Goal: Information Seeking & Learning: Learn about a topic

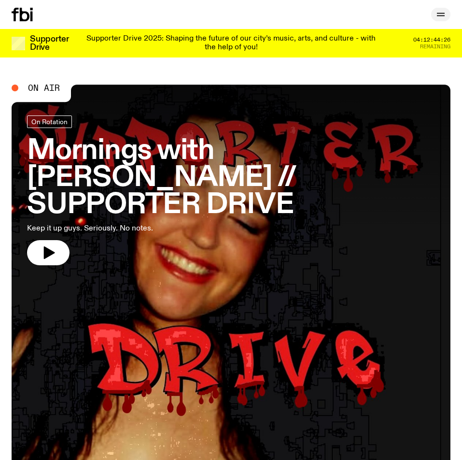
click at [442, 15] on icon "button" at bounding box center [441, 15] width 12 height 12
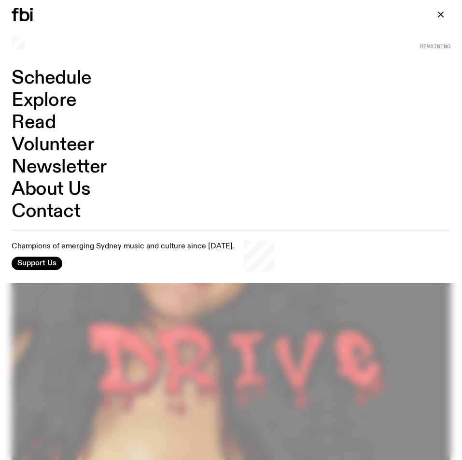
click at [57, 184] on link "About Us" at bounding box center [51, 189] width 79 height 18
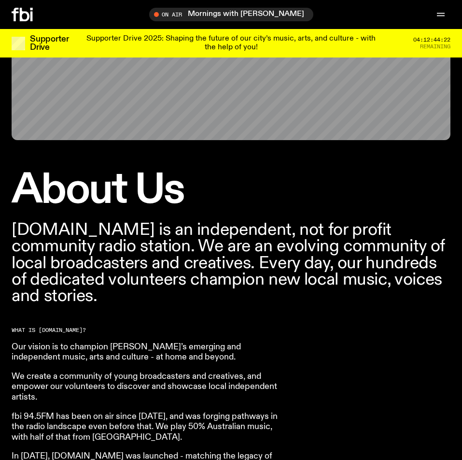
scroll to position [193, 0]
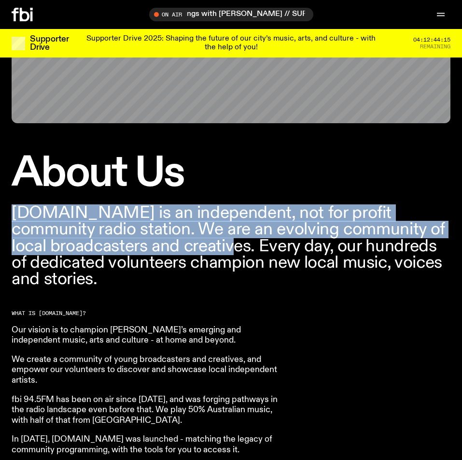
drag, startPoint x: 14, startPoint y: 212, endPoint x: 220, endPoint y: 243, distance: 208.1
click at [220, 243] on p "[DOMAIN_NAME] is an independent, not for profit community radio station. We are…" at bounding box center [231, 246] width 439 height 83
copy p "[DOMAIN_NAME] is an independent, not for profit community radio station. We are…"
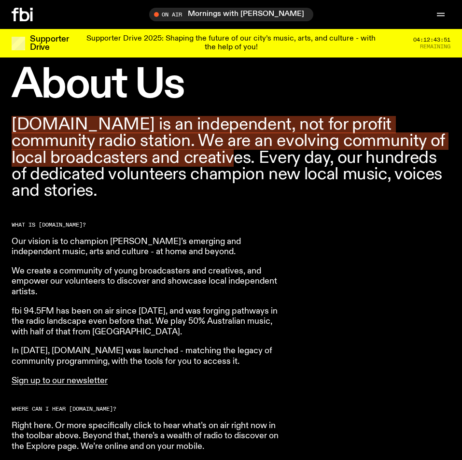
scroll to position [290, 0]
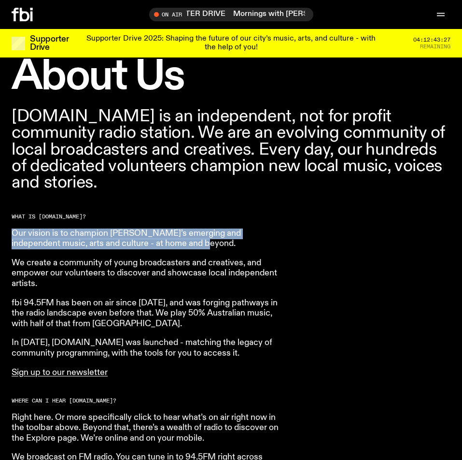
drag, startPoint x: 12, startPoint y: 231, endPoint x: 175, endPoint y: 240, distance: 163.5
click at [175, 240] on p "Our vision is to champion [PERSON_NAME]’s emerging and independent music, arts …" at bounding box center [151, 238] width 278 height 21
copy p "Our vision is to champion [PERSON_NAME]’s emerging and independent music, arts …"
click at [100, 233] on p "Our vision is to champion [PERSON_NAME]’s emerging and independent music, arts …" at bounding box center [151, 238] width 278 height 21
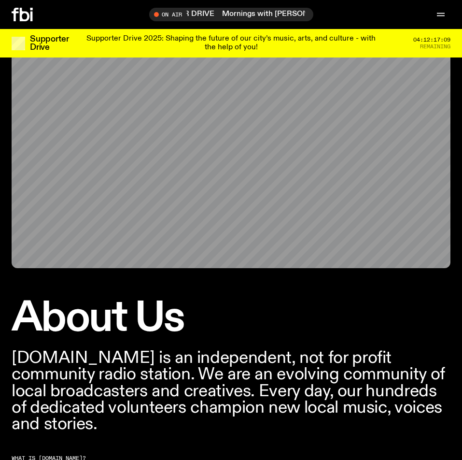
scroll to position [0, 0]
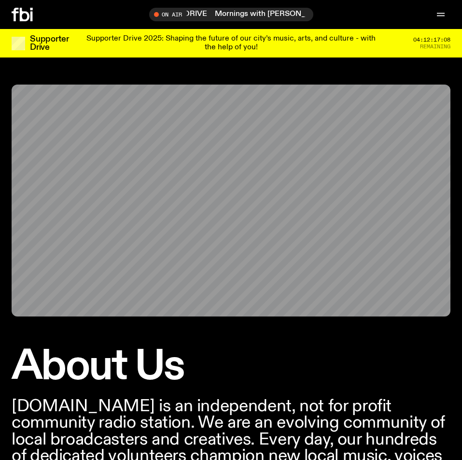
click at [21, 15] on icon at bounding box center [25, 15] width 10 height 14
